Goal: Register for event/course

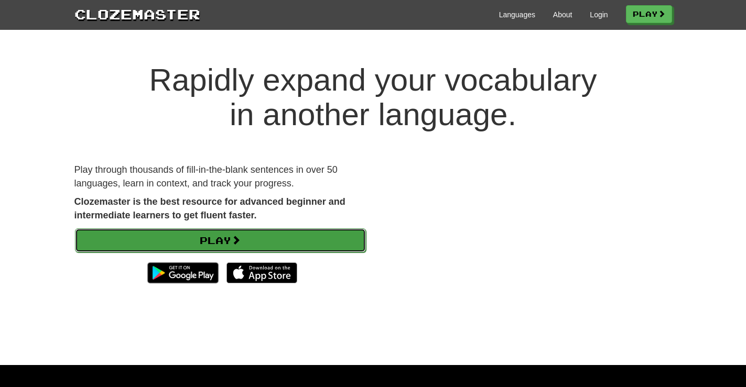
click at [252, 242] on link "Play" at bounding box center [220, 240] width 291 height 24
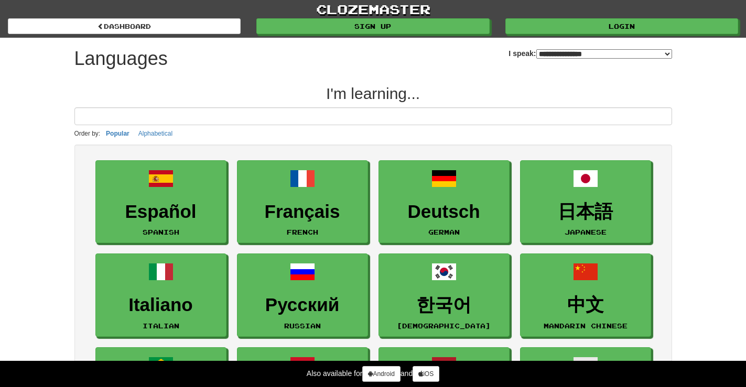
select select "*******"
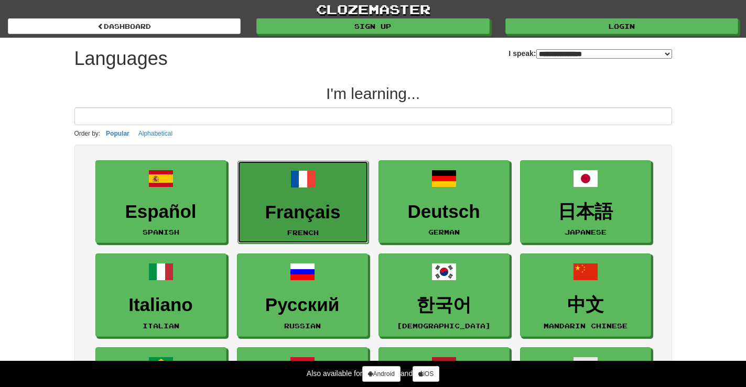
click at [356, 212] on h3 "Français" at bounding box center [302, 212] width 119 height 20
